Goal: Navigation & Orientation: Find specific page/section

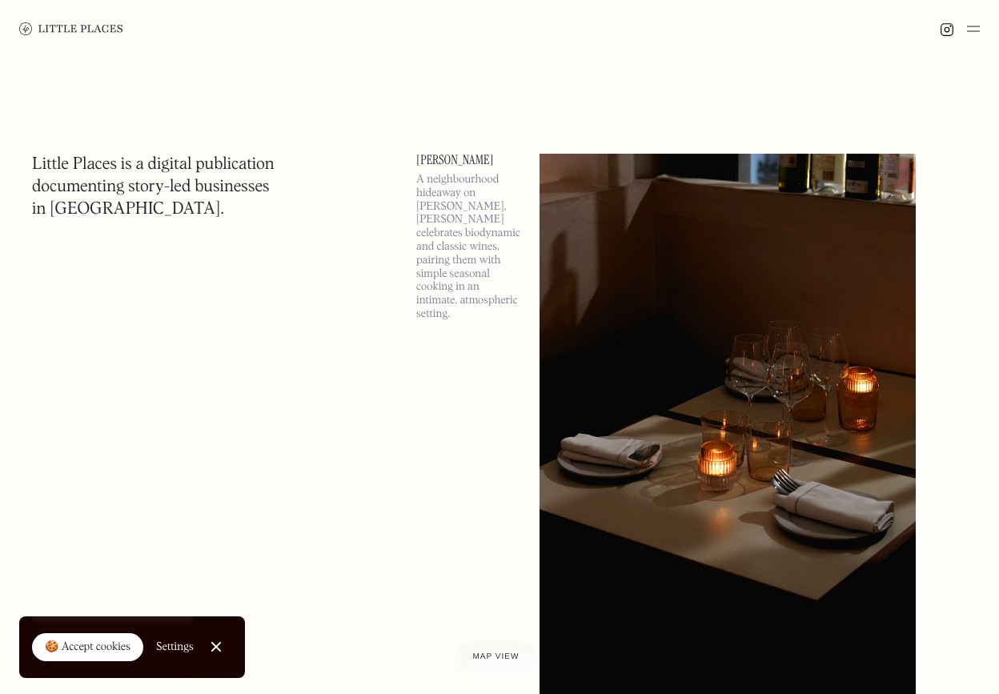
click at [216, 643] on link "Close Cookie Popup" at bounding box center [216, 647] width 32 height 32
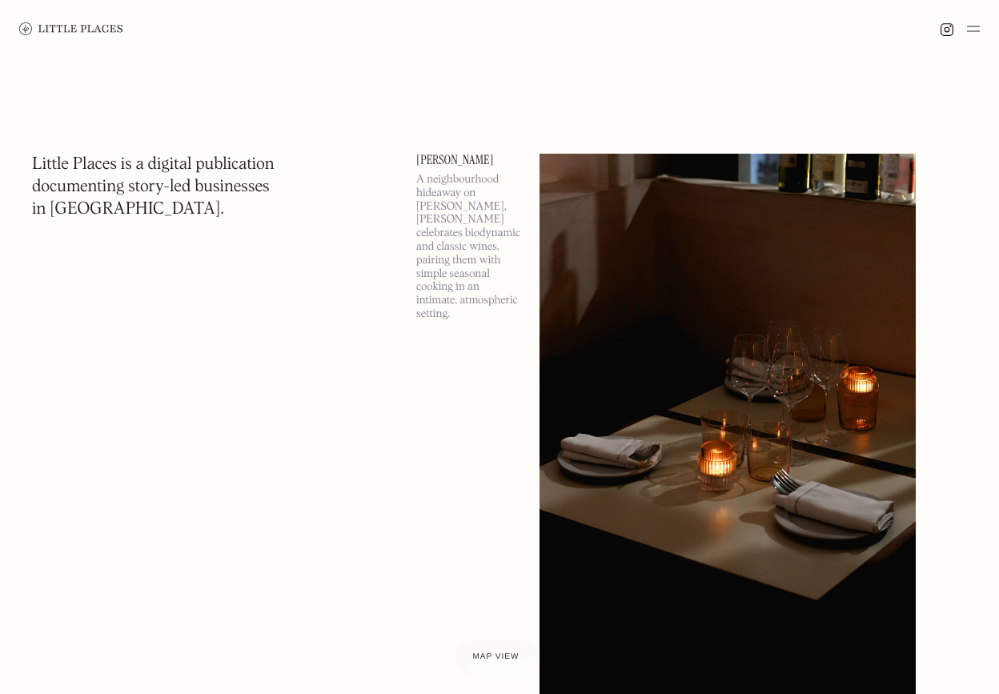
click at [972, 30] on img at bounding box center [973, 28] width 13 height 19
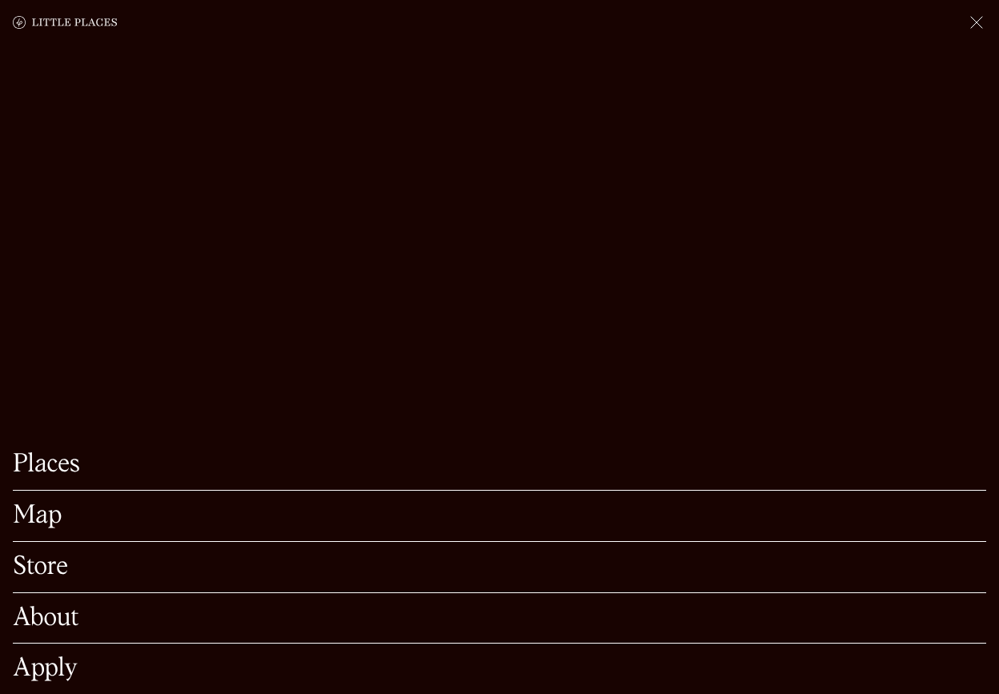
click at [55, 465] on link "Places" at bounding box center [499, 464] width 973 height 25
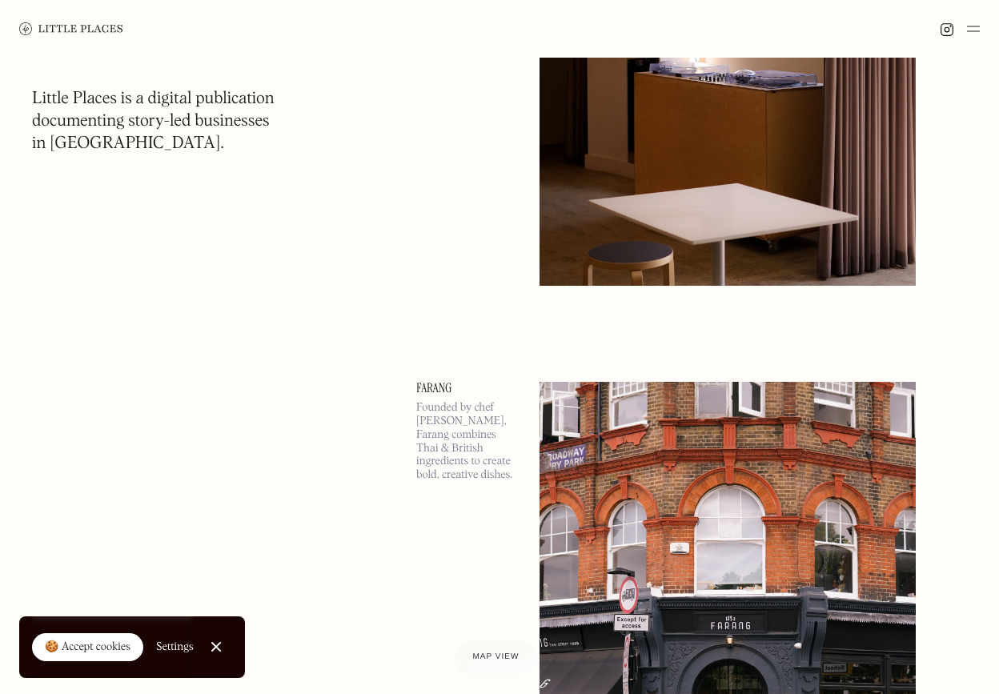
scroll to position [3629, 0]
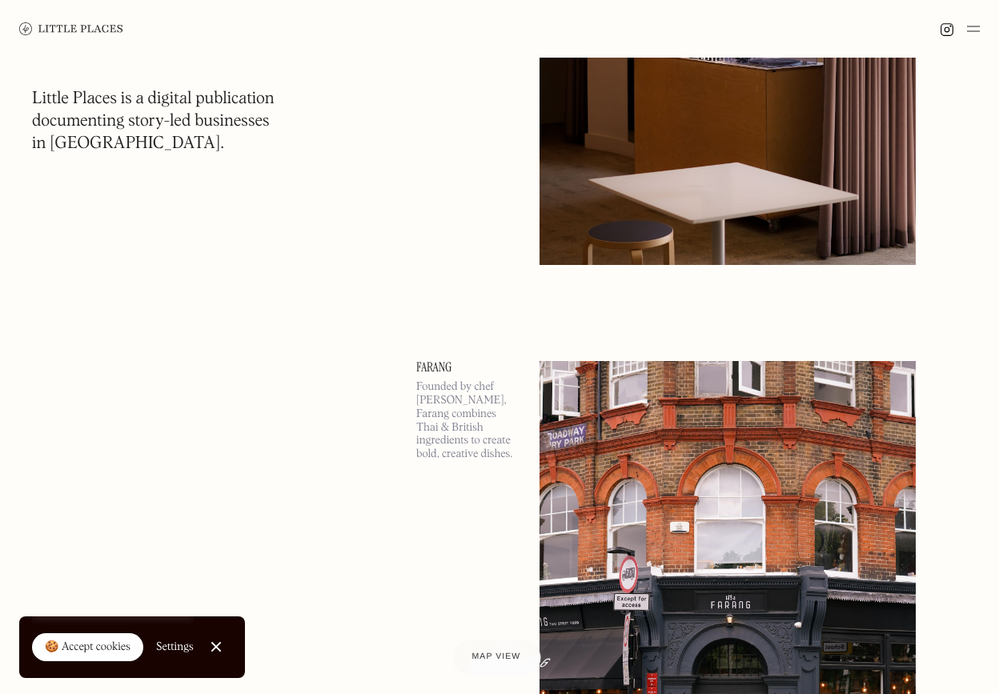
click at [503, 655] on span "Map view" at bounding box center [495, 657] width 49 height 10
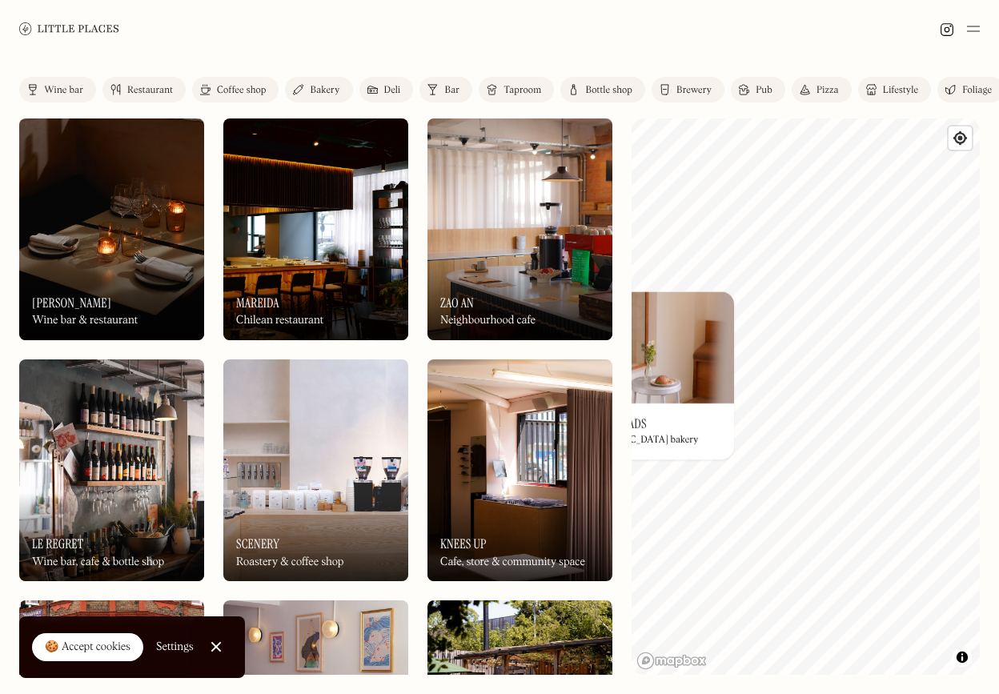
click at [658, 396] on div "© Mapbox © OpenStreetMap Improve this map On Our Radar Common Breads Lebanese b…" at bounding box center [805, 396] width 348 height 556
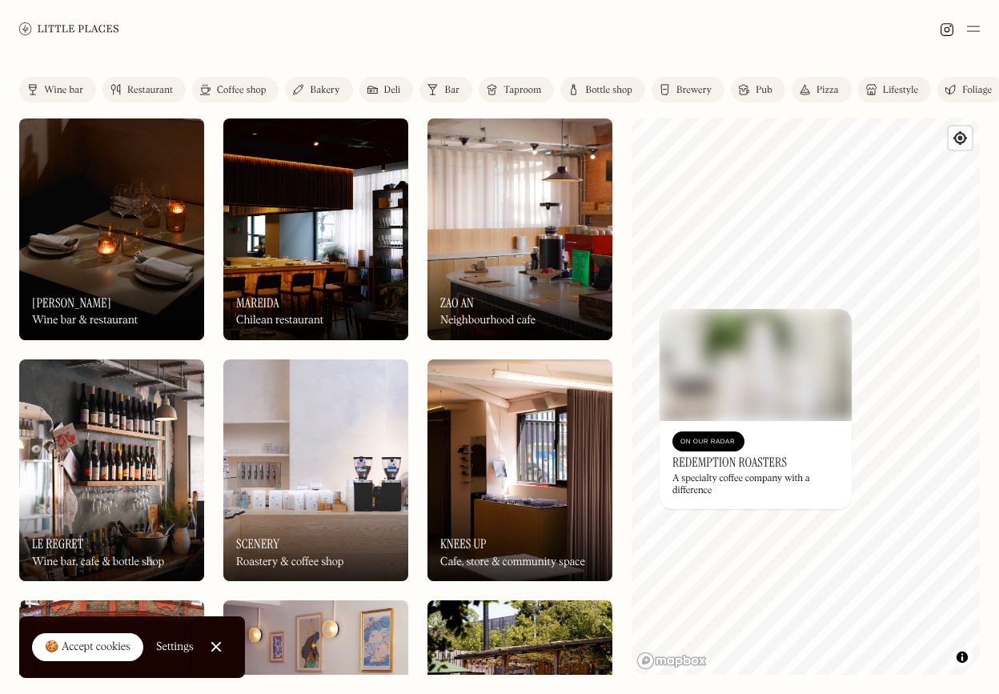
click at [689, 309] on img at bounding box center [755, 365] width 192 height 112
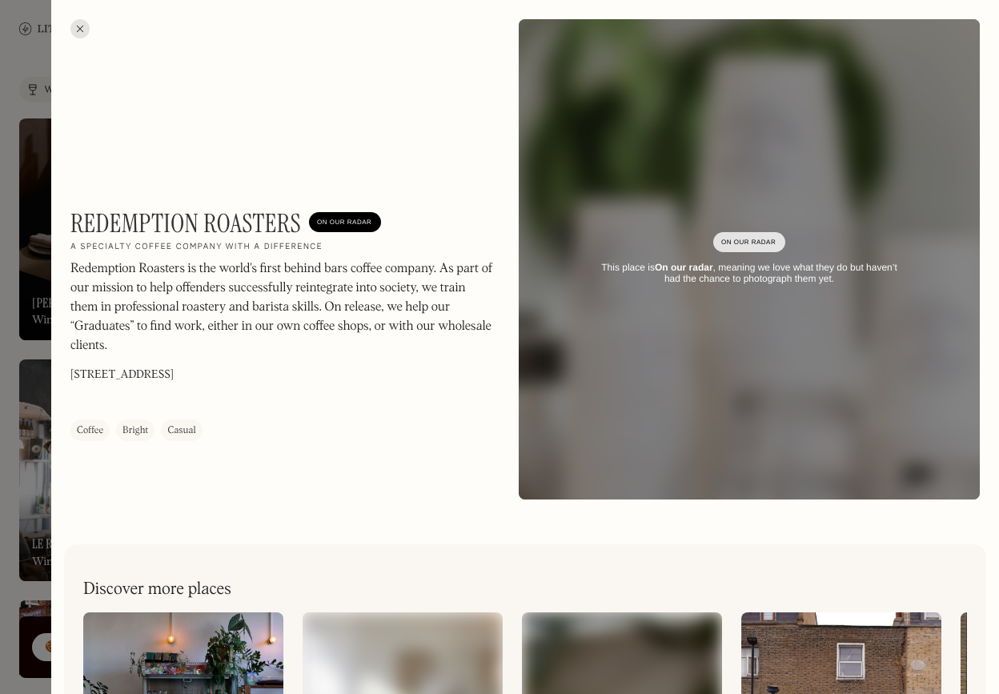
click at [78, 29] on div at bounding box center [79, 28] width 19 height 19
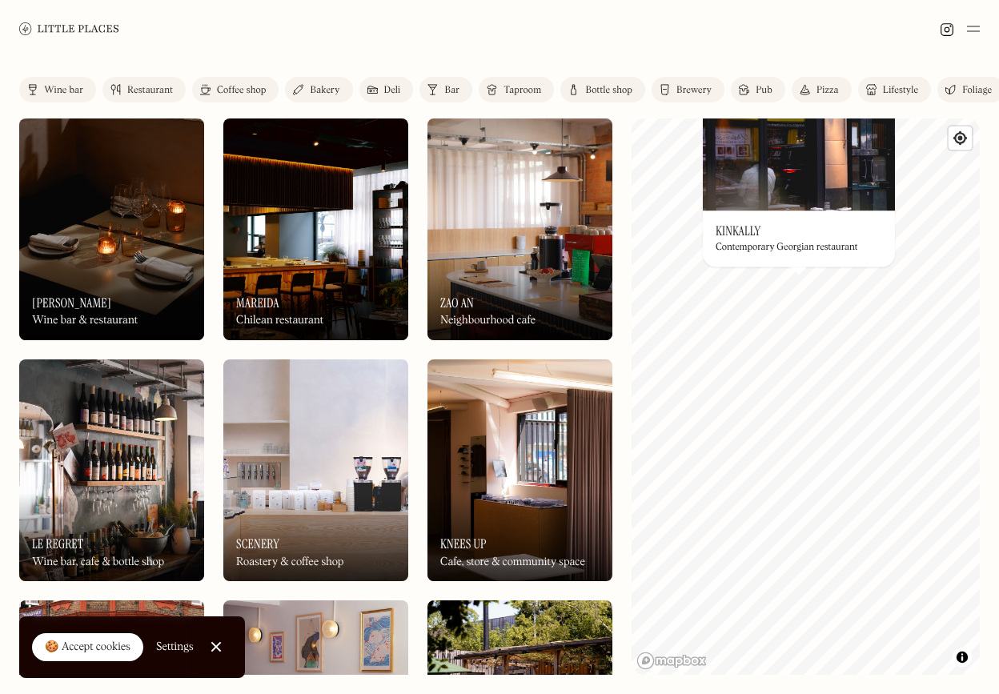
click at [789, 164] on img at bounding box center [799, 154] width 192 height 112
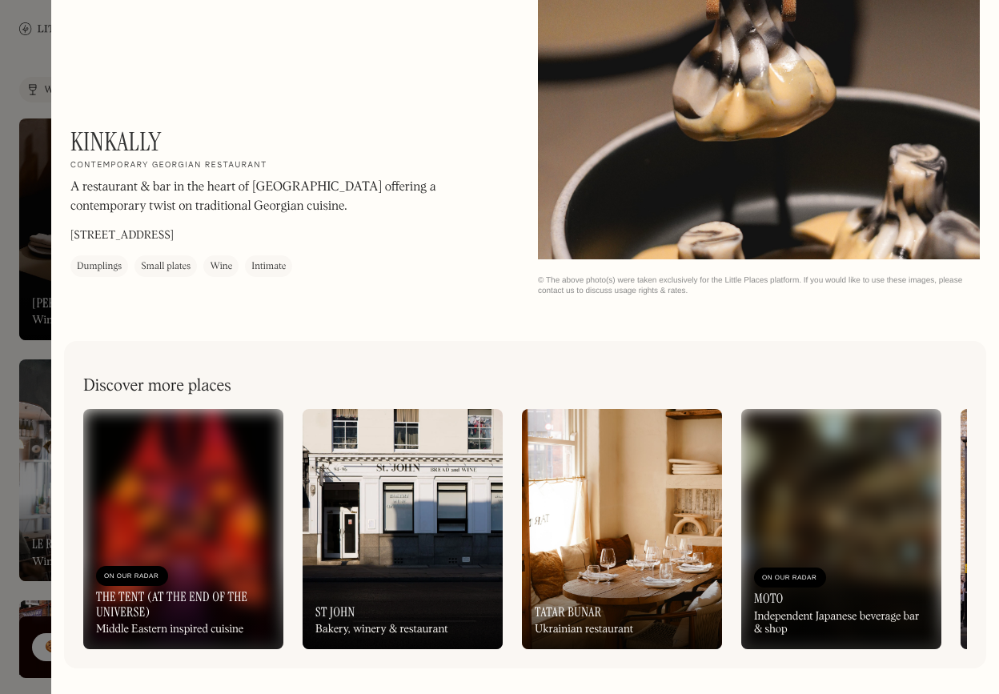
scroll to position [2572, 0]
click at [631, 547] on img at bounding box center [622, 529] width 200 height 240
